Goal: Task Accomplishment & Management: Manage account settings

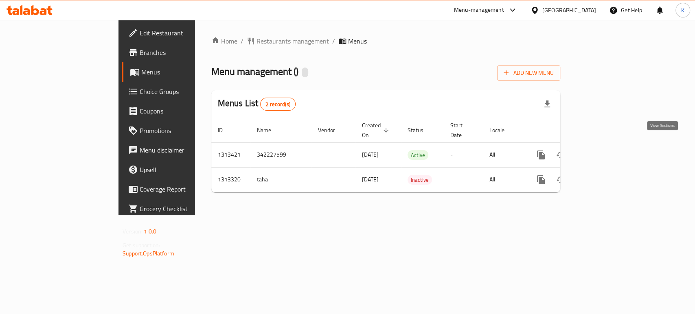
click at [610, 145] on link "enhanced table" at bounding box center [600, 155] width 20 height 20
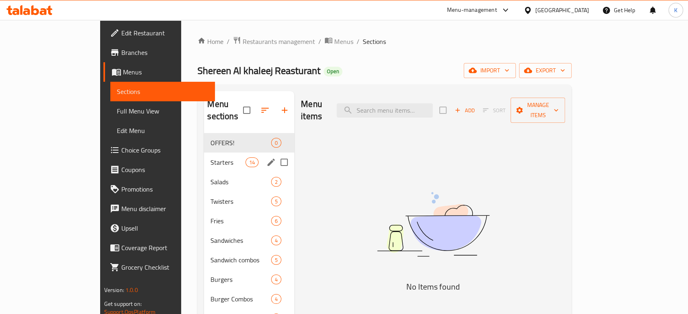
click at [210, 158] on span "Starters" at bounding box center [227, 163] width 35 height 10
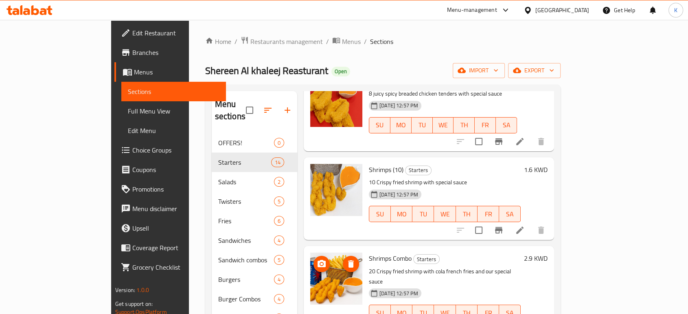
scroll to position [951, 0]
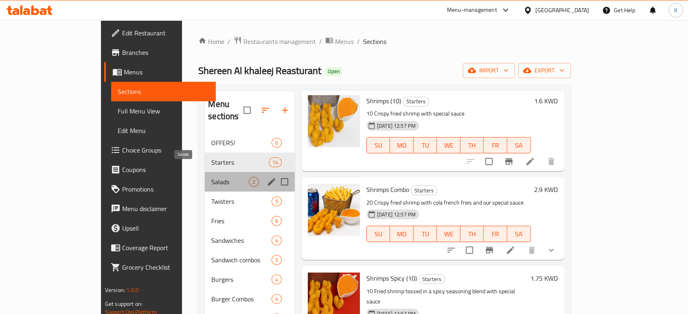
click at [211, 177] on span "Salads" at bounding box center [229, 182] width 37 height 10
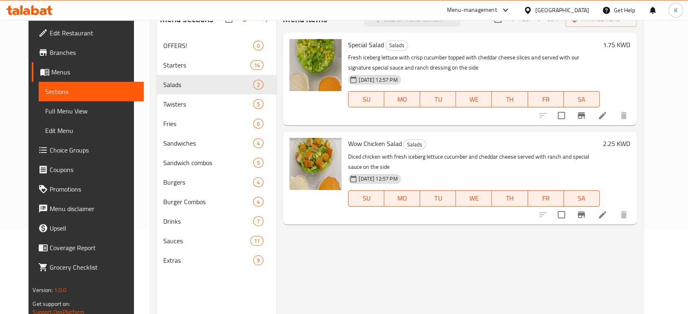
scroll to position [86, 0]
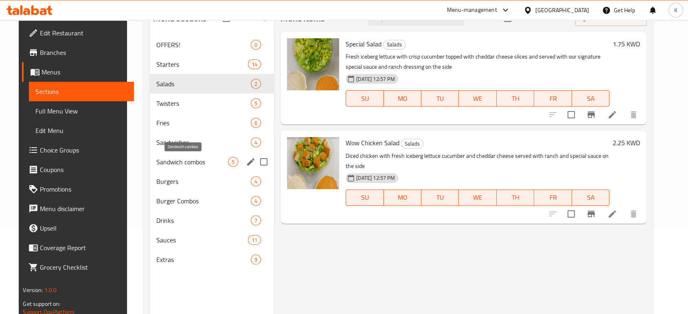
click at [182, 159] on span "Sandwich combos" at bounding box center [192, 162] width 72 height 10
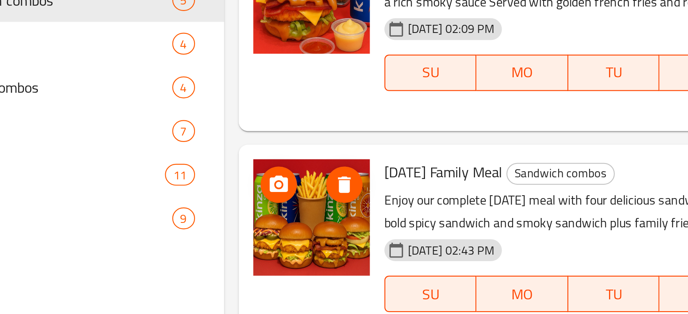
scroll to position [114, 0]
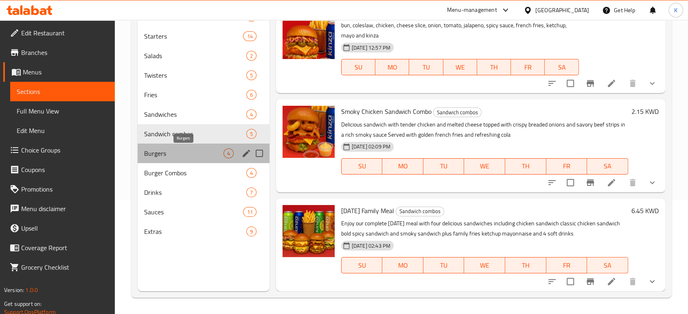
click at [184, 156] on span "Burgers" at bounding box center [183, 154] width 79 height 10
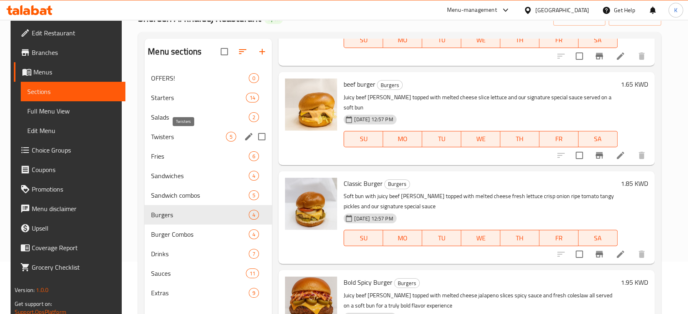
scroll to position [47, 0]
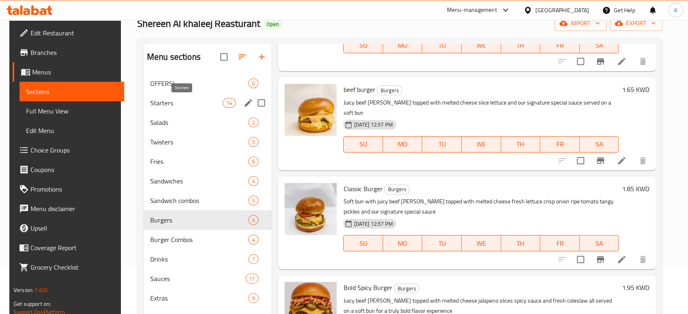
click at [174, 103] on span "Starters" at bounding box center [186, 103] width 72 height 10
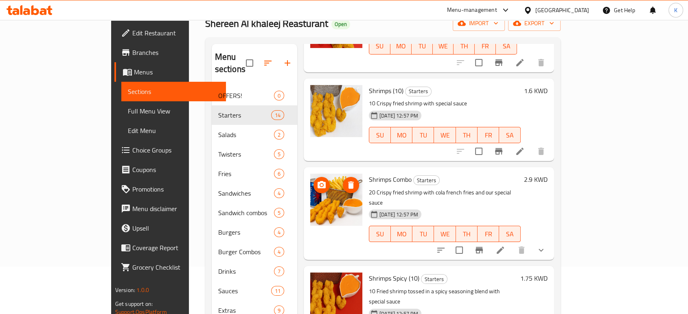
scroll to position [951, 0]
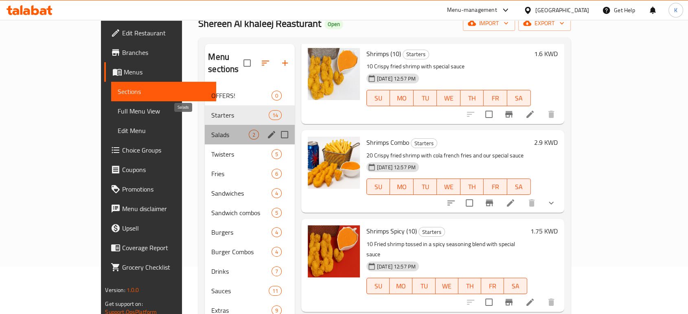
click at [211, 130] on span "Salads" at bounding box center [229, 135] width 37 height 10
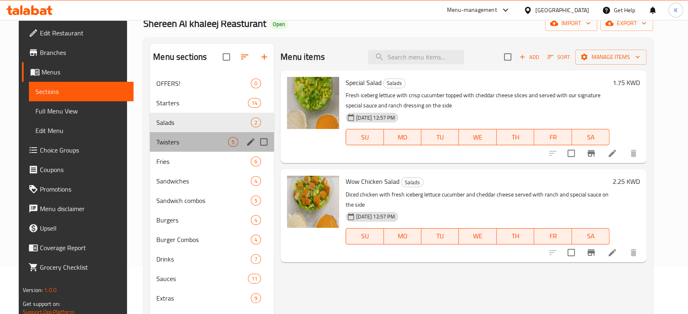
click at [173, 147] on div "Twisters 5" at bounding box center [212, 142] width 124 height 20
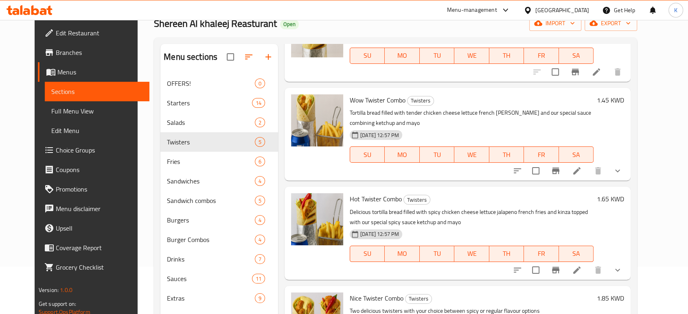
scroll to position [114, 0]
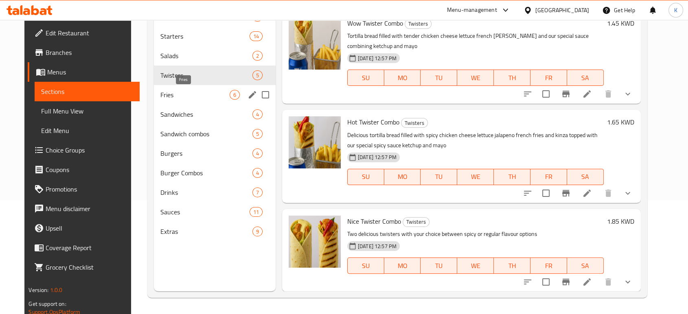
click at [172, 99] on span "Fries" at bounding box center [194, 95] width 69 height 10
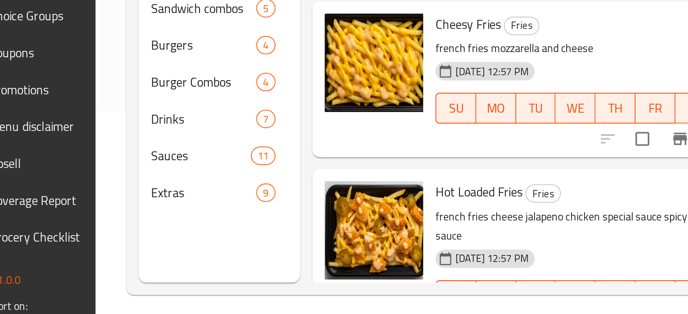
scroll to position [114, 0]
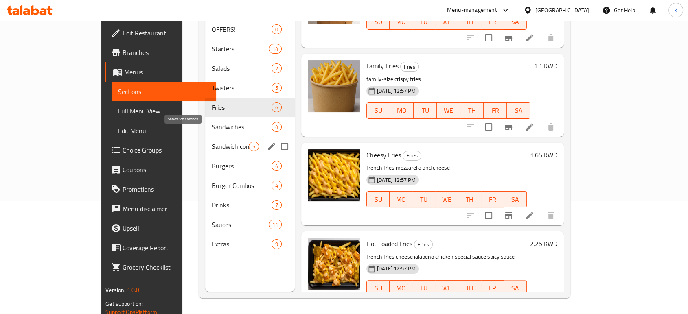
click at [212, 142] on span "Sandwich combos" at bounding box center [230, 147] width 37 height 10
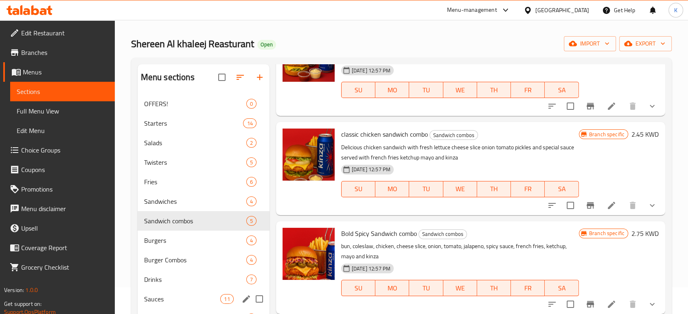
scroll to position [26, 0]
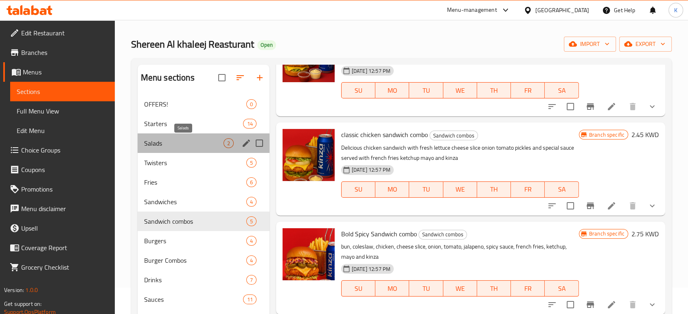
click at [174, 143] on span "Salads" at bounding box center [183, 143] width 79 height 10
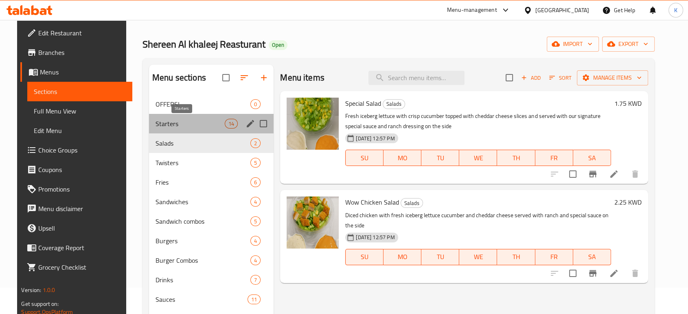
click at [192, 119] on span "Starters" at bounding box center [190, 124] width 69 height 10
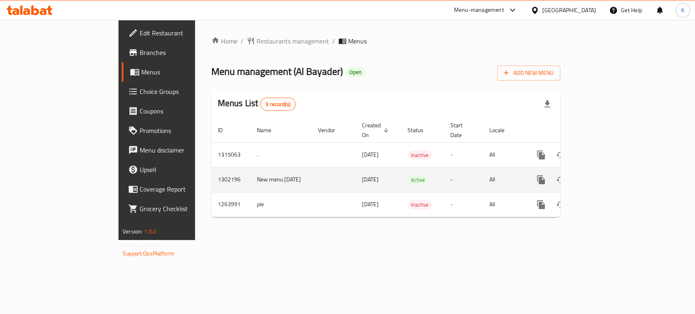
click at [610, 180] on div "enhanced table" at bounding box center [570, 180] width 78 height 20
click at [605, 175] on icon "enhanced table" at bounding box center [600, 180] width 10 height 10
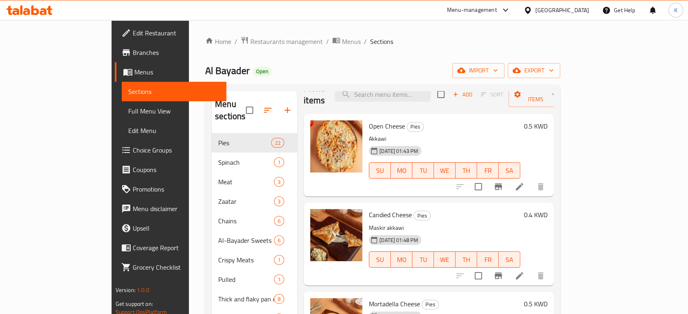
scroll to position [16, 0]
click at [524, 182] on icon at bounding box center [520, 187] width 10 height 10
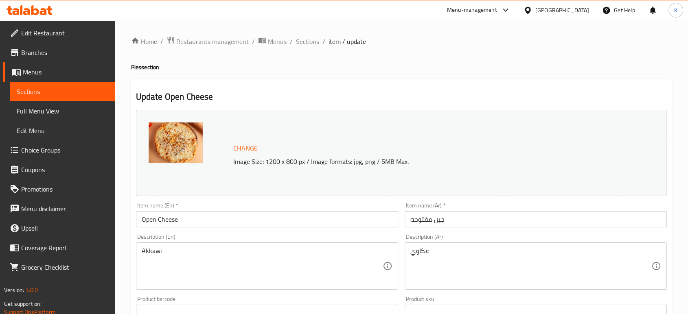
drag, startPoint x: 539, startPoint y: 32, endPoint x: 415, endPoint y: 77, distance: 131.4
click at [241, 44] on span "Restaurants management" at bounding box center [212, 42] width 72 height 10
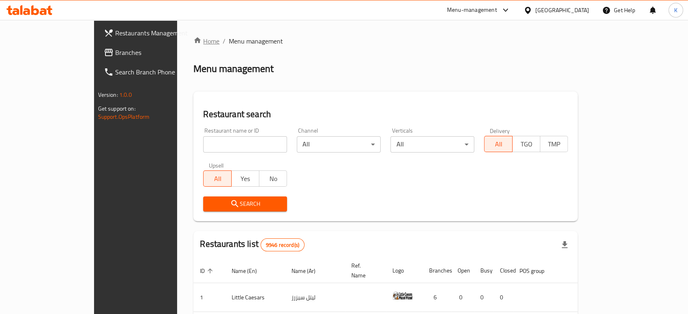
click at [193, 42] on link "Home" at bounding box center [206, 41] width 26 height 10
